Goal: Task Accomplishment & Management: Use online tool/utility

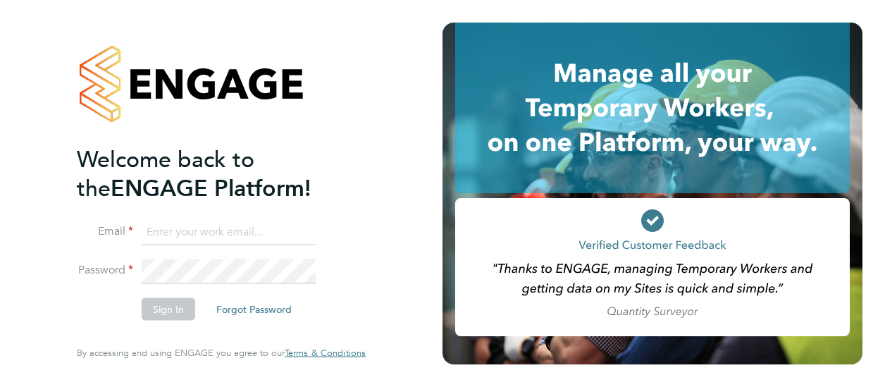
type input "rob.neville@vistry.co.uk"
click at [172, 312] on button "Sign In" at bounding box center [169, 309] width 54 height 23
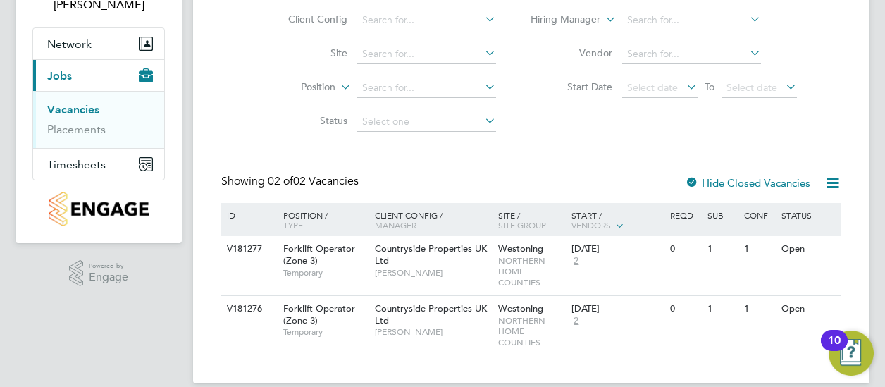
scroll to position [126, 0]
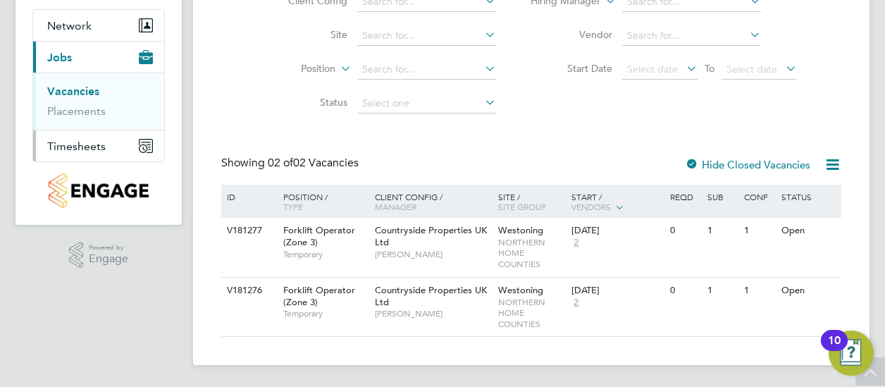
click at [78, 142] on span "Timesheets" at bounding box center [76, 145] width 58 height 13
click at [82, 121] on link "Timesheets" at bounding box center [76, 122] width 58 height 13
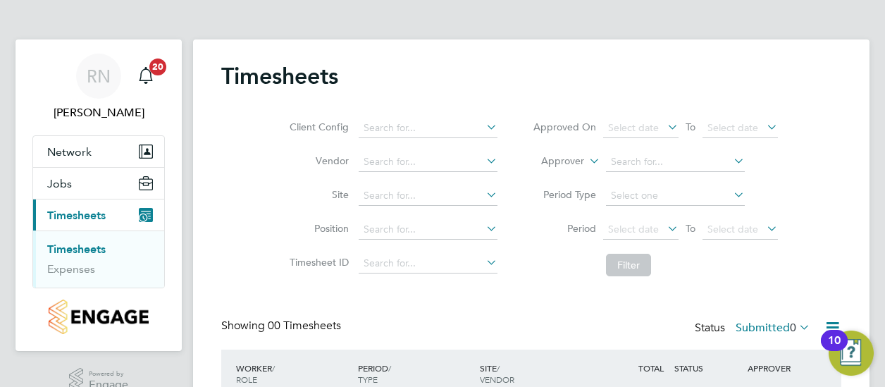
click at [84, 249] on link "Timesheets" at bounding box center [76, 248] width 58 height 13
